Goal: Task Accomplishment & Management: Complete application form

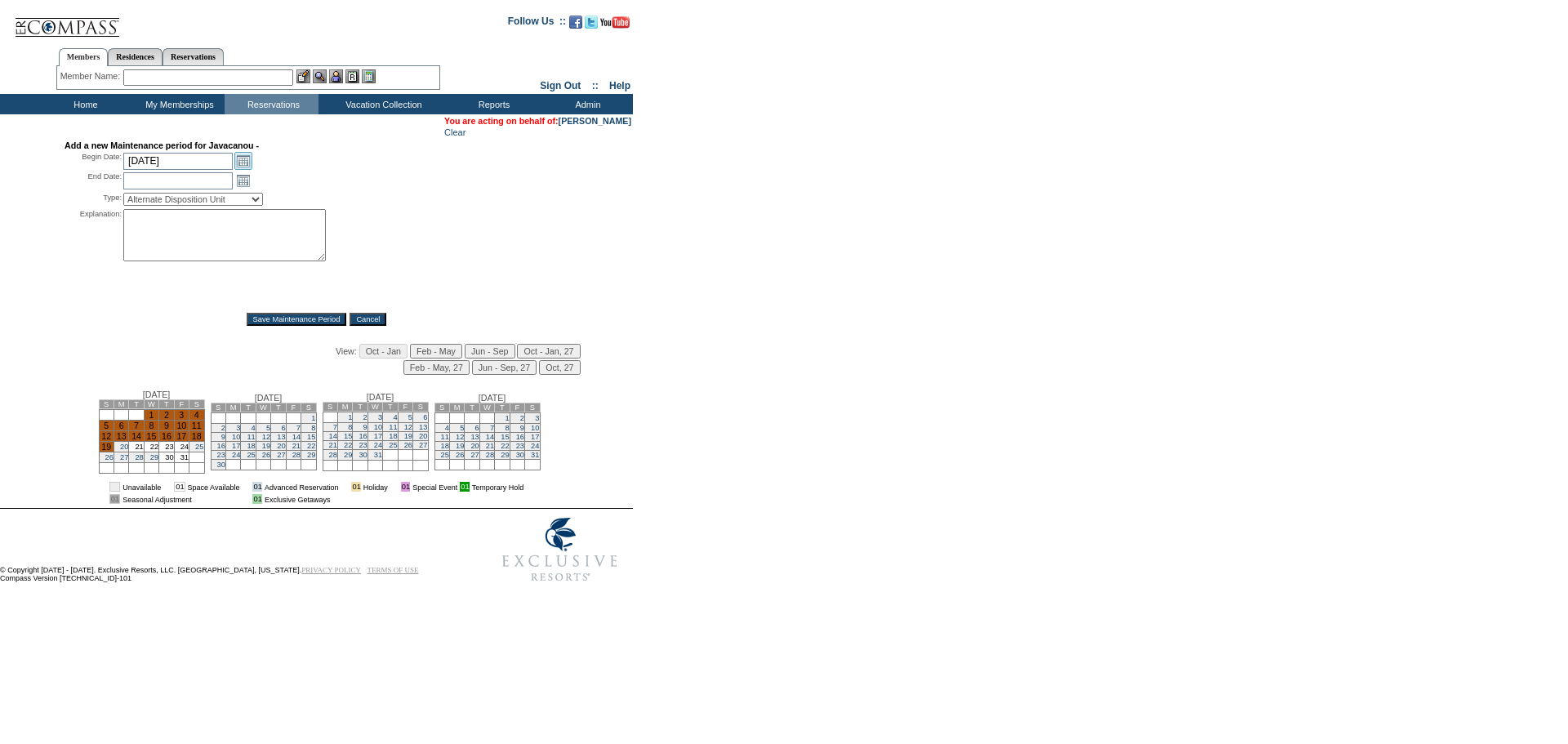
click at [237, 165] on link "Open the calendar popup." at bounding box center [243, 161] width 18 height 18
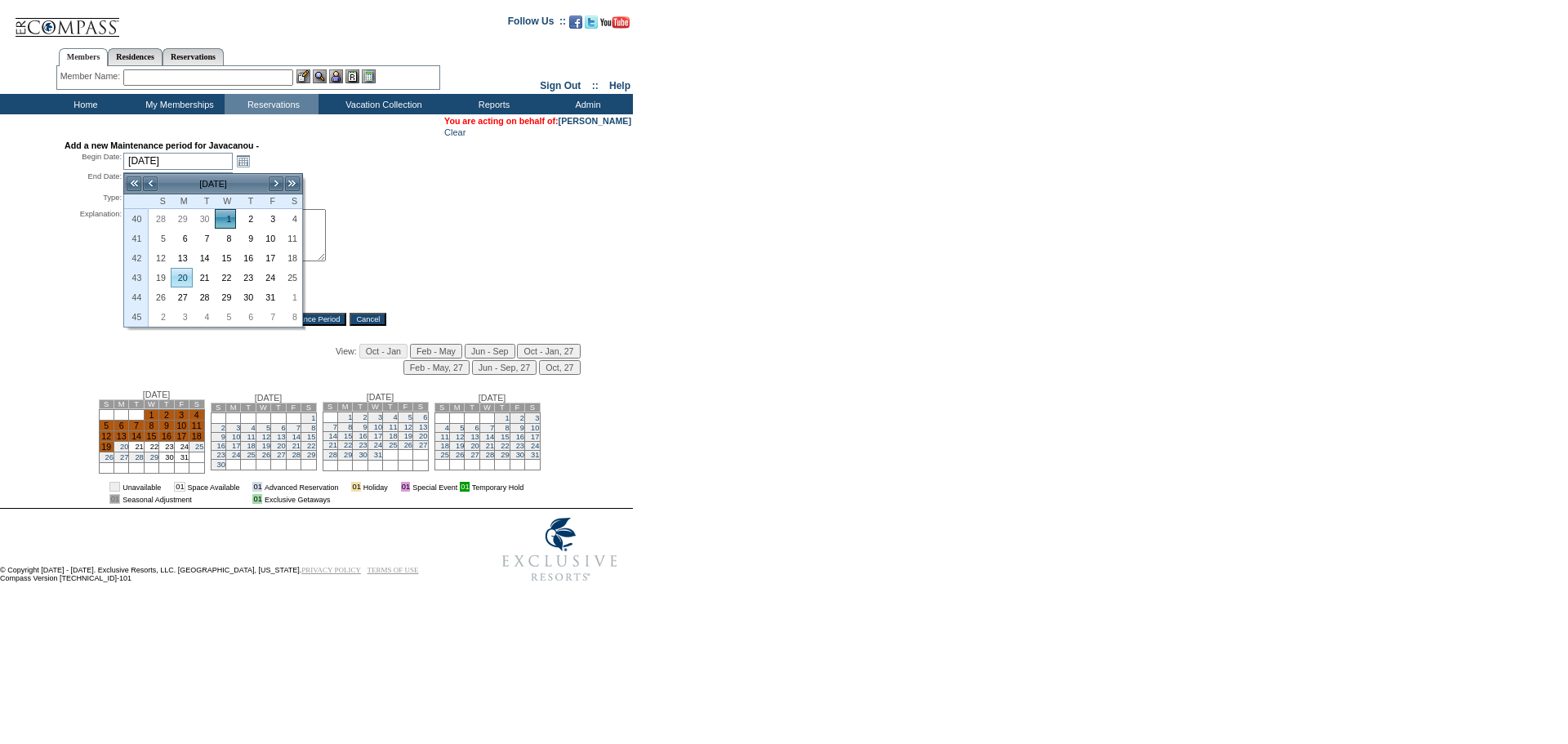
click at [183, 280] on link "20" at bounding box center [182, 277] width 21 height 18
type input "[DATE]"
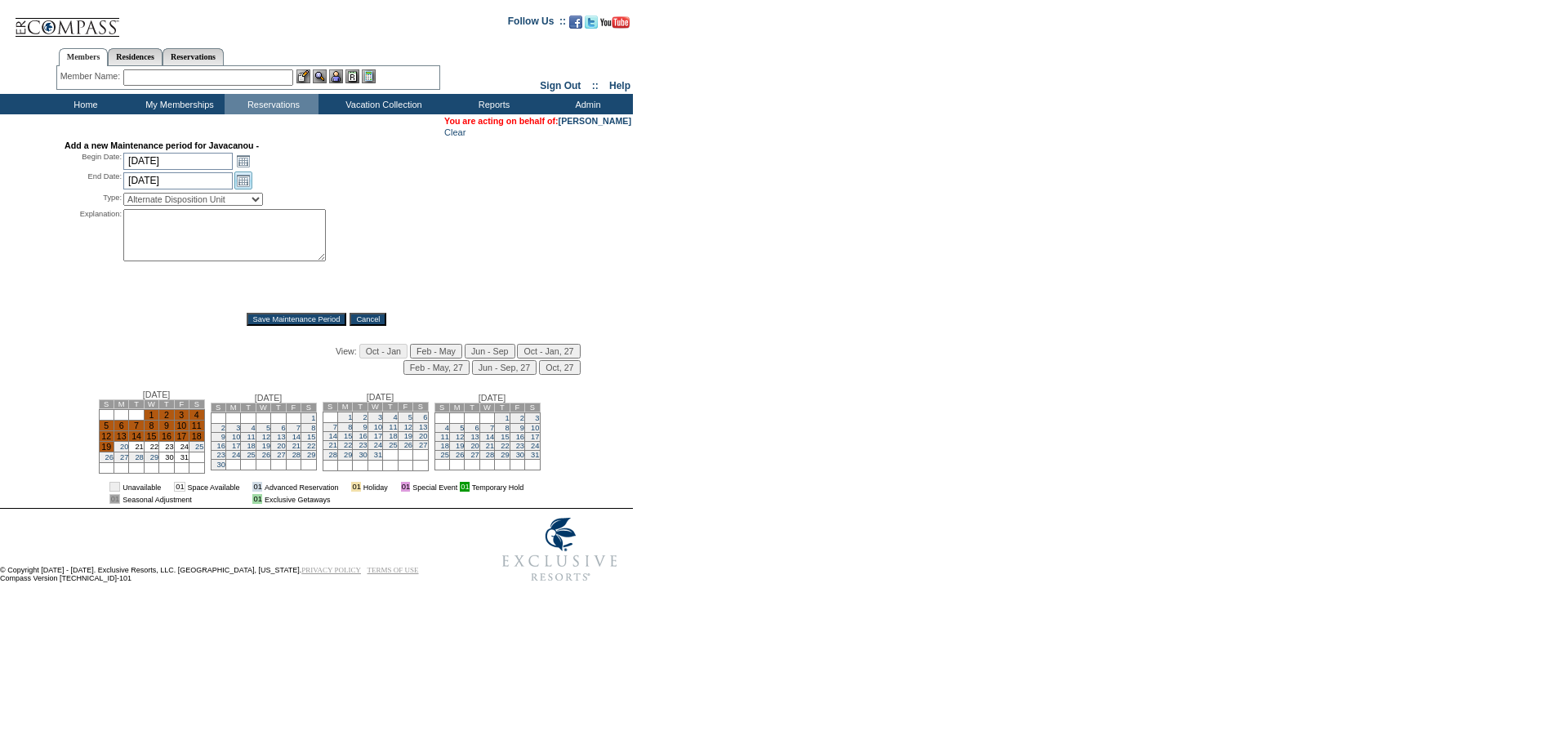
click at [250, 187] on link "Open the calendar popup." at bounding box center [243, 181] width 18 height 18
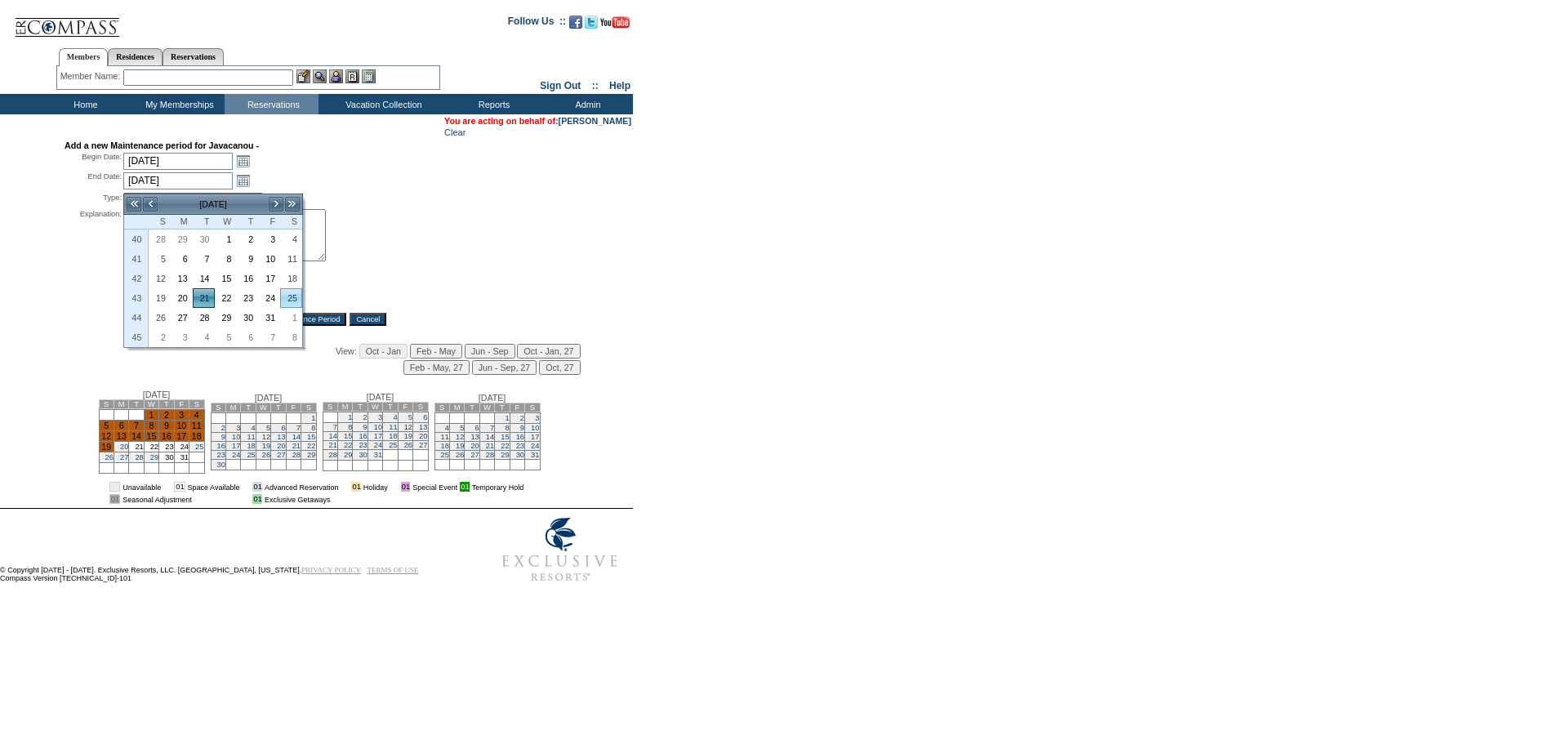
click at [297, 301] on link "25" at bounding box center [291, 298] width 21 height 18
type input "[DATE]"
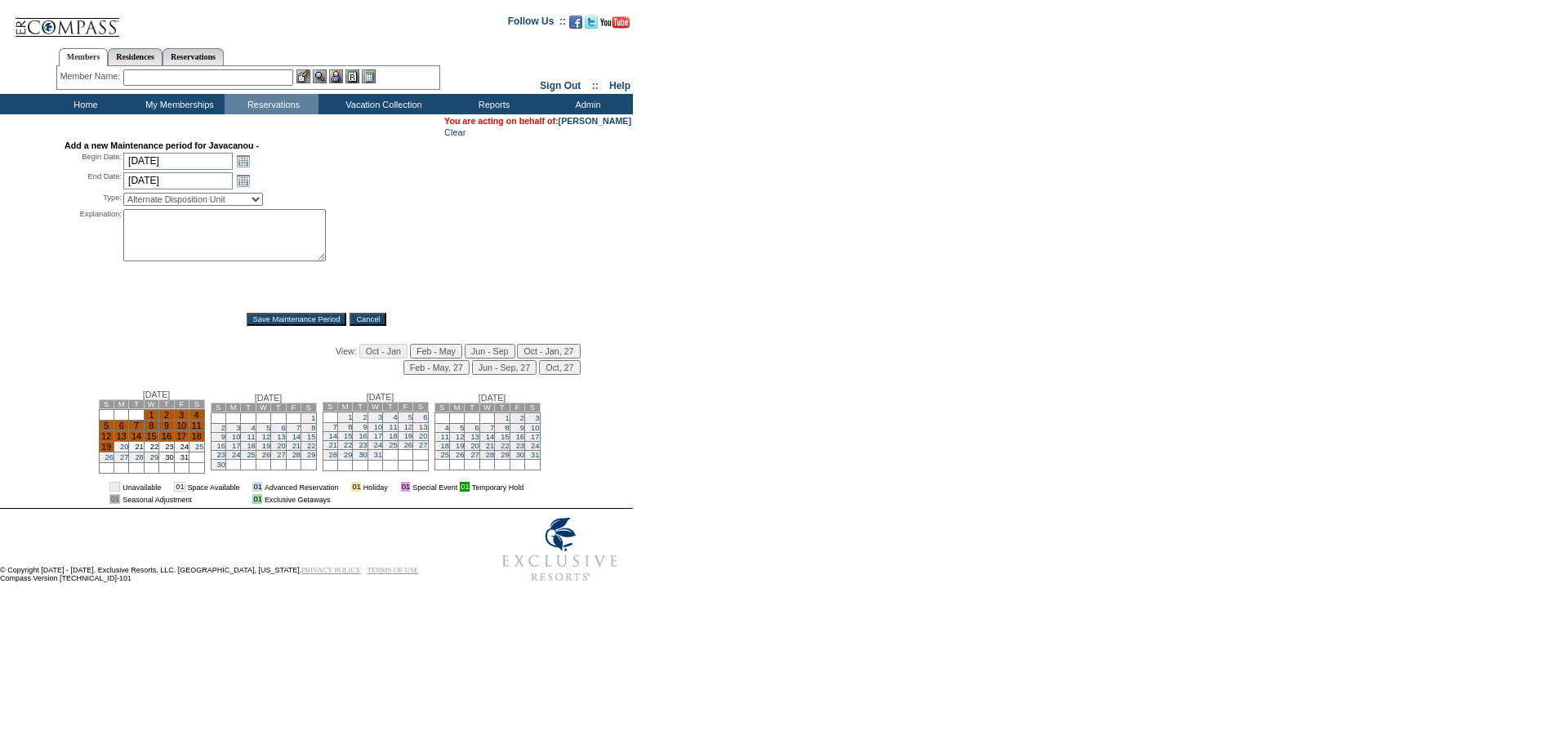
click at [263, 203] on select "Alternate Disposition Unit Business Hold Disposition Exclusive Alliance Partner…" at bounding box center [193, 199] width 140 height 13
select select "PropMaintPropertyClosure"
click at [123, 197] on select "Alternate Disposition Unit Business Hold Disposition Exclusive Alliance Partner…" at bounding box center [193, 199] width 140 height 13
click at [229, 402] on td "[DATE]" at bounding box center [268, 397] width 106 height 10
click at [263, 206] on select "Alternate Disposition Unit Business Hold Disposition Exclusive Alliance Partner…" at bounding box center [193, 199] width 140 height 13
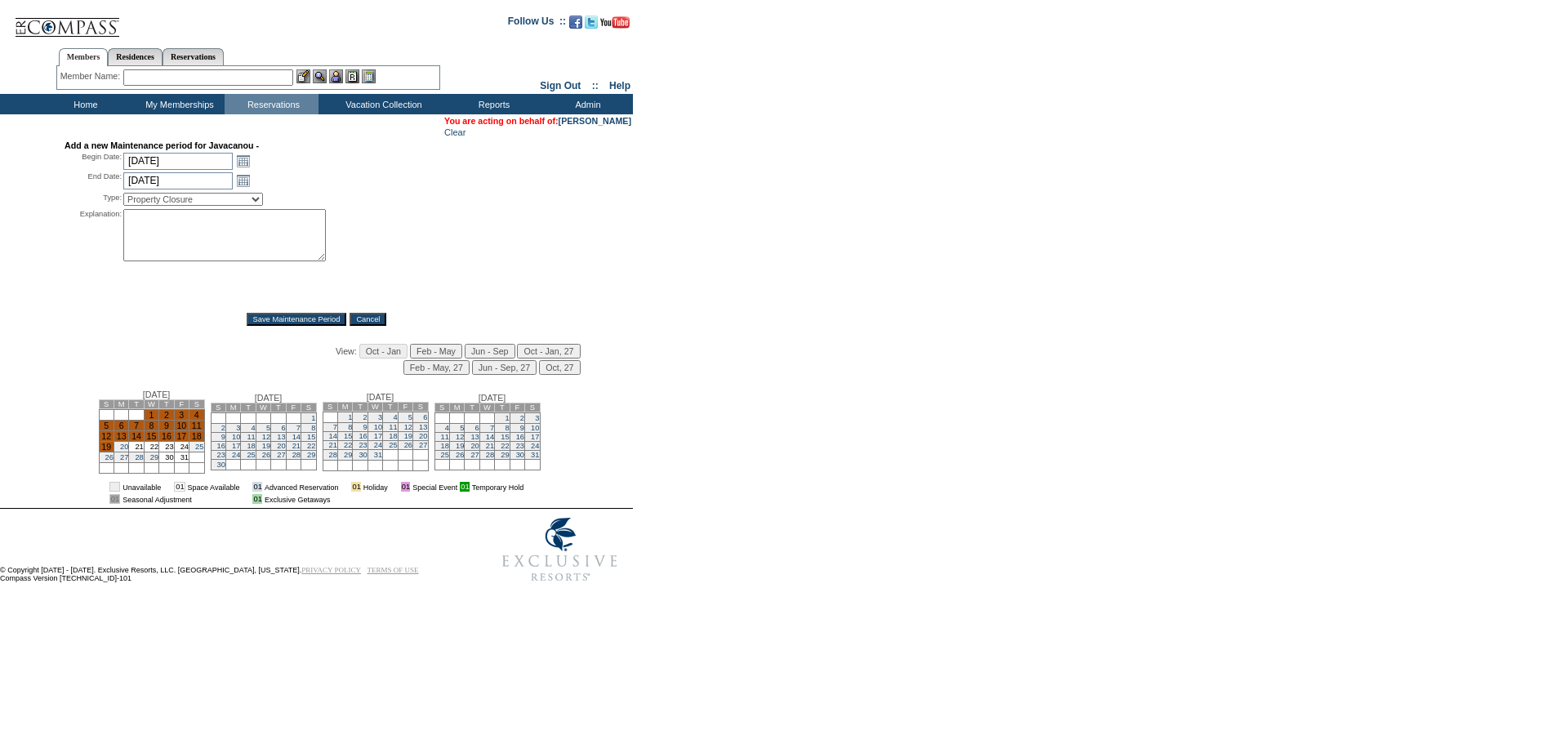
select select "PropMaint"
click at [123, 197] on select "Alternate Disposition Unit Business Hold Disposition Exclusive Alliance Partner…" at bounding box center [193, 199] width 140 height 13
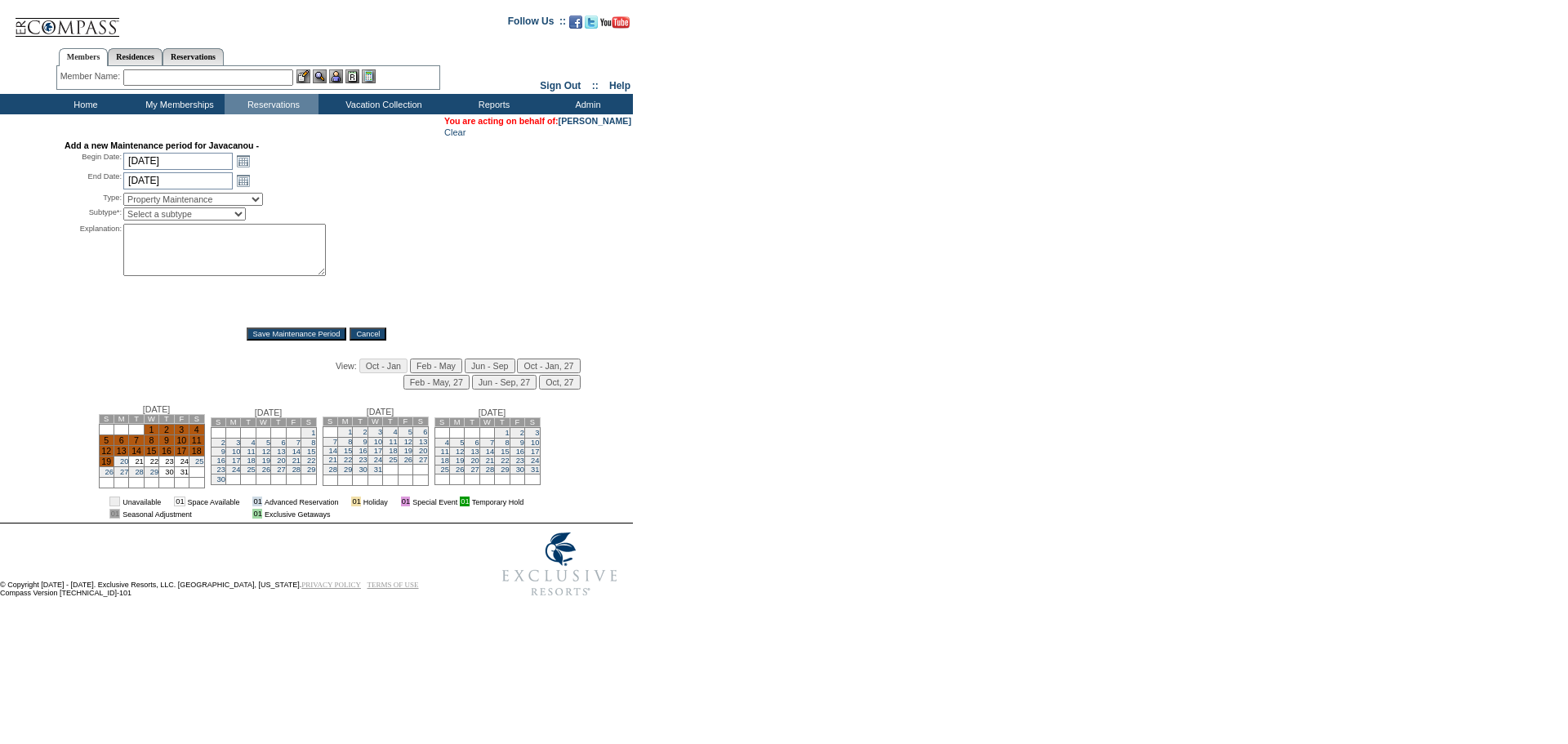
click at [246, 219] on select "Select a subtype FF&E Projects Housekeeping/Deep Clean Monthly PM Block Planned…" at bounding box center [184, 214] width 123 height 13
drag, startPoint x: 298, startPoint y: 230, endPoint x: 293, endPoint y: 206, distance: 24.5
click at [298, 230] on textarea at bounding box center [225, 249] width 202 height 52
click at [263, 202] on select "Alternate Disposition Unit Business Hold Disposition Exclusive Alliance Partner…" at bounding box center [193, 199] width 140 height 13
select select "PropMaintPropertyClosure"
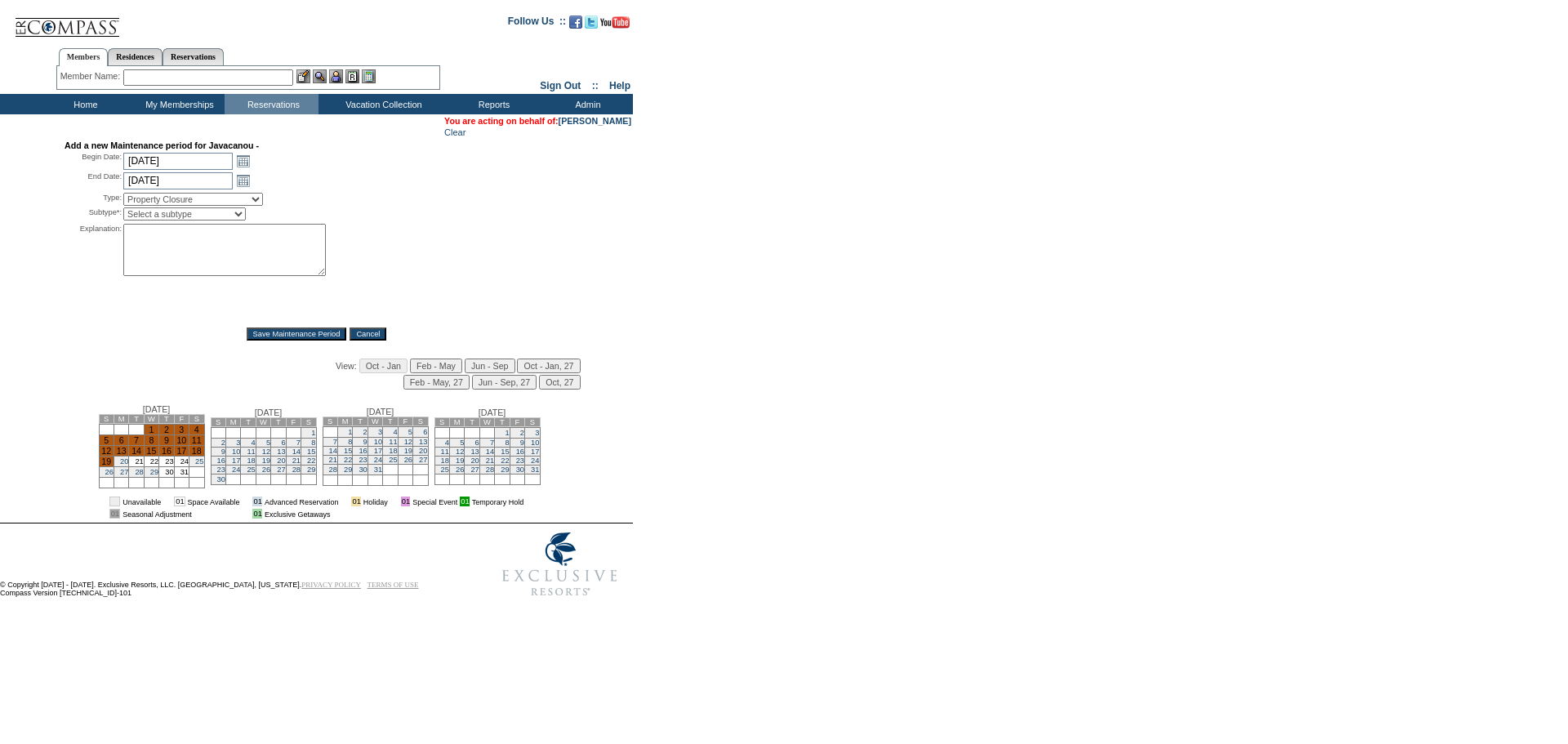
click at [123, 197] on select "Alternate Disposition Unit Business Hold Disposition Exclusive Alliance Partner…" at bounding box center [193, 199] width 140 height 13
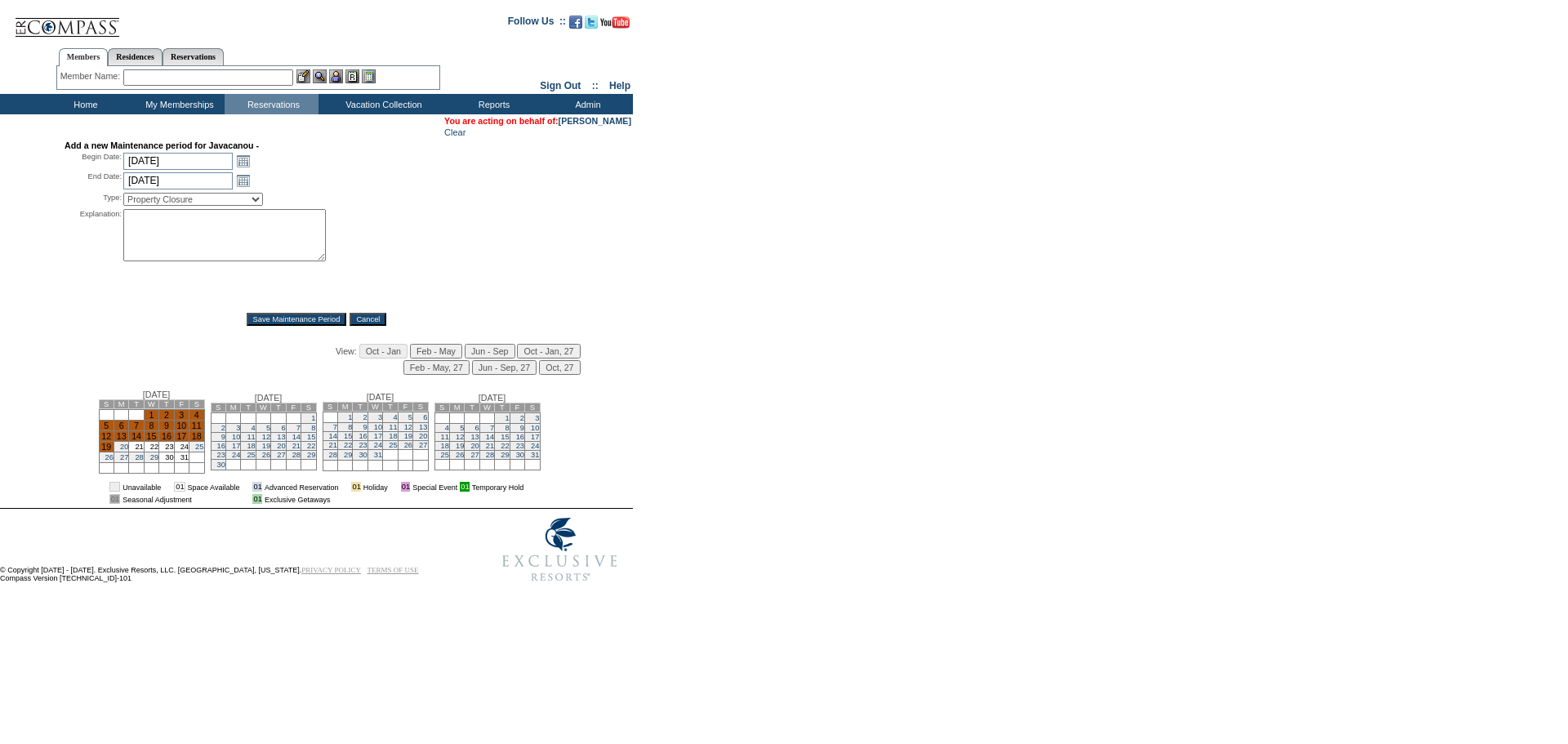
click at [227, 241] on textarea at bounding box center [225, 235] width 202 height 52
type textarea "Road Construction outside home and vehicles parked in front of driveway. Need t…"
click at [274, 324] on input "Save Maintenance Period" at bounding box center [297, 319] width 100 height 13
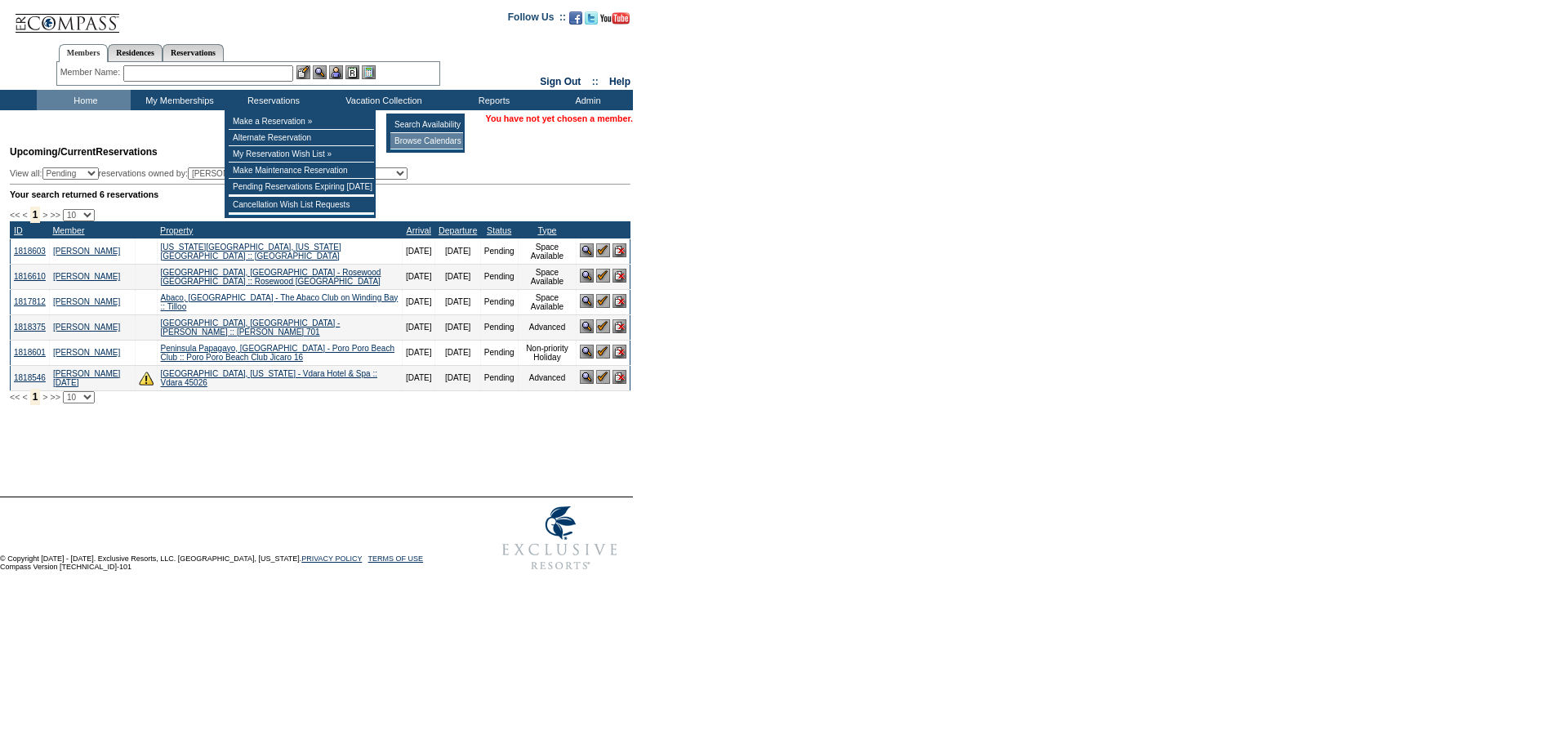
click at [425, 140] on td "Browse Calendars" at bounding box center [427, 141] width 72 height 16
